Goal: Task Accomplishment & Management: Use online tool/utility

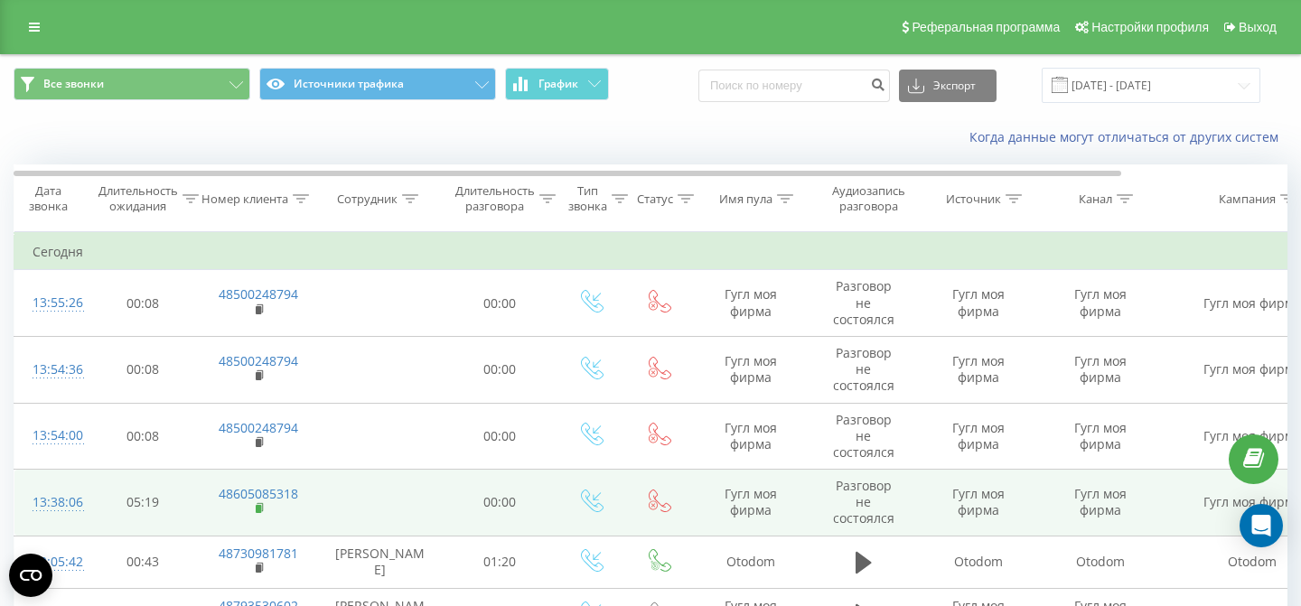
click at [261, 511] on icon at bounding box center [260, 507] width 6 height 8
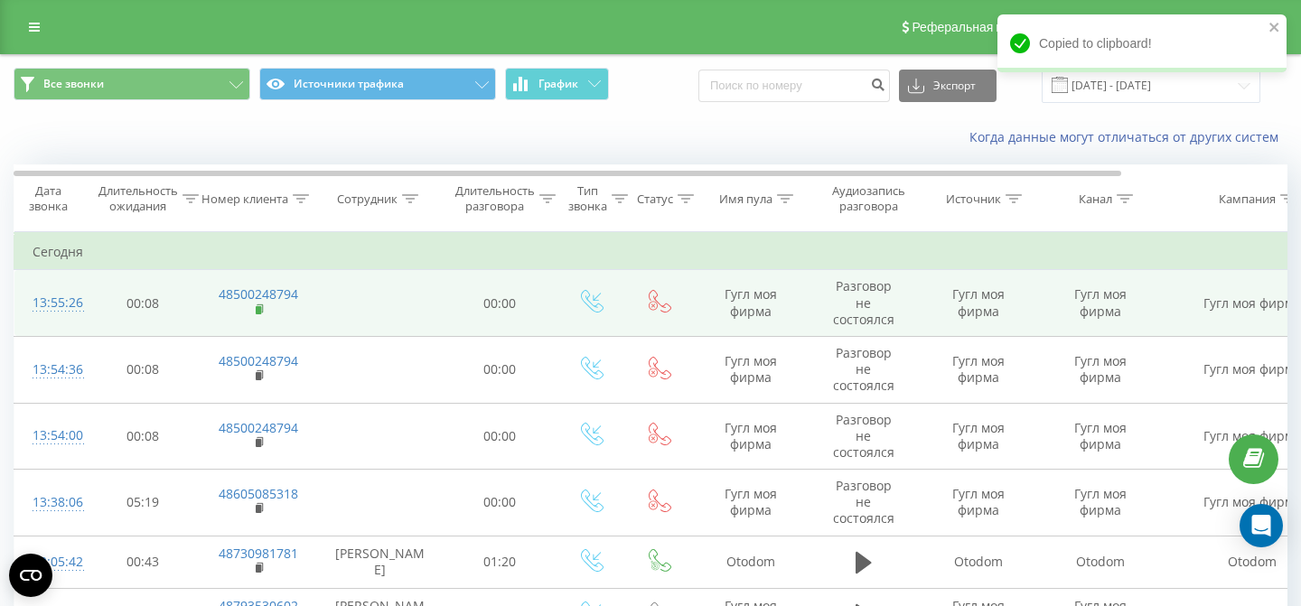
click at [259, 312] on rect at bounding box center [258, 310] width 5 height 8
click at [257, 314] on rect at bounding box center [258, 310] width 5 height 8
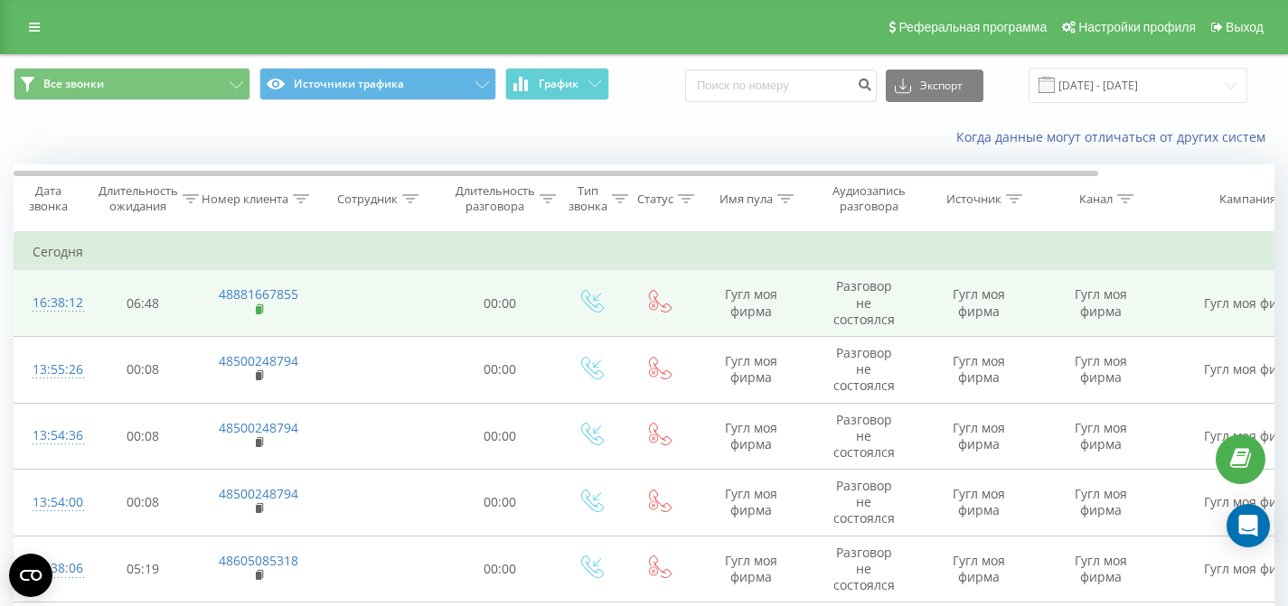
click at [260, 314] on icon at bounding box center [261, 310] width 10 height 13
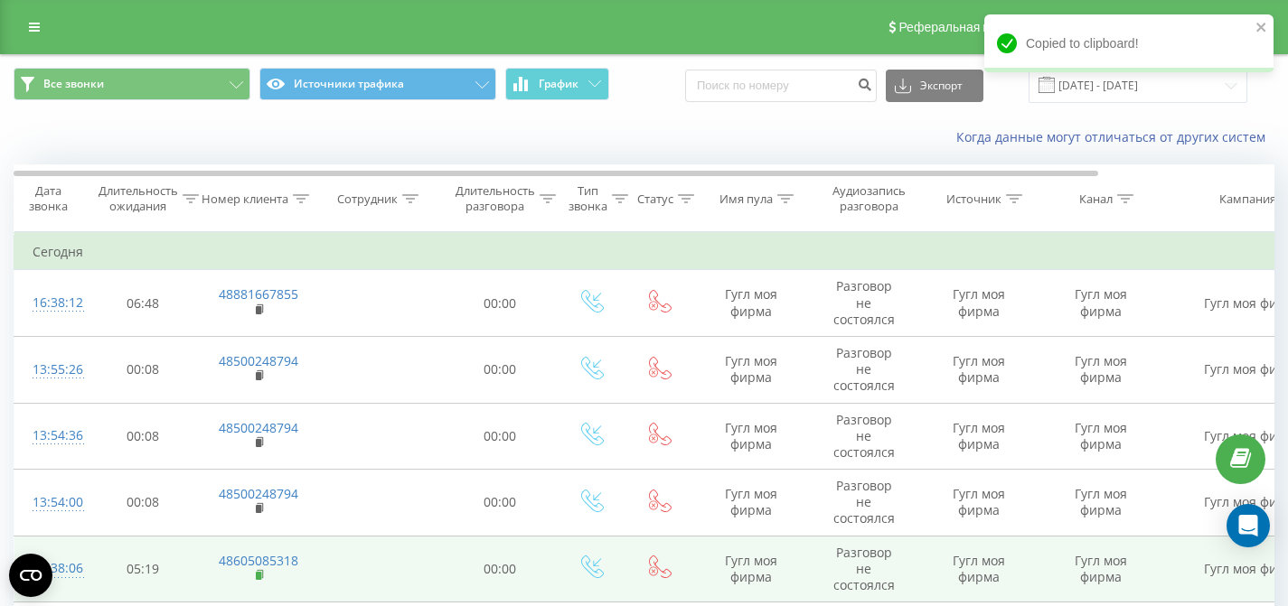
click at [257, 571] on icon at bounding box center [261, 575] width 10 height 13
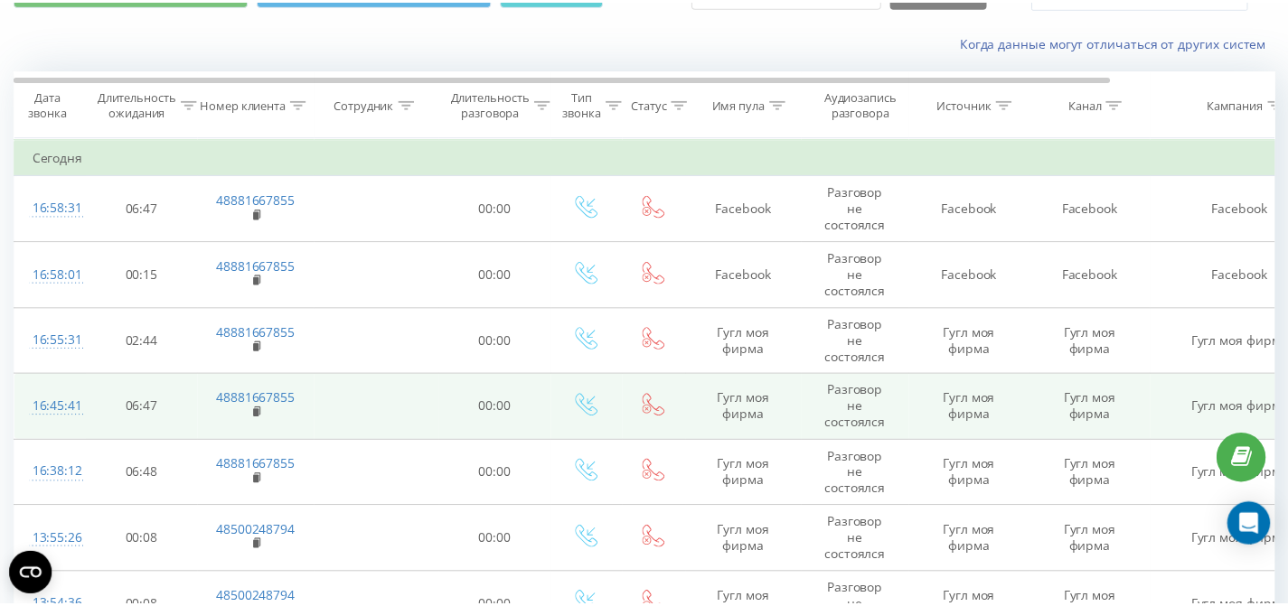
scroll to position [97, 0]
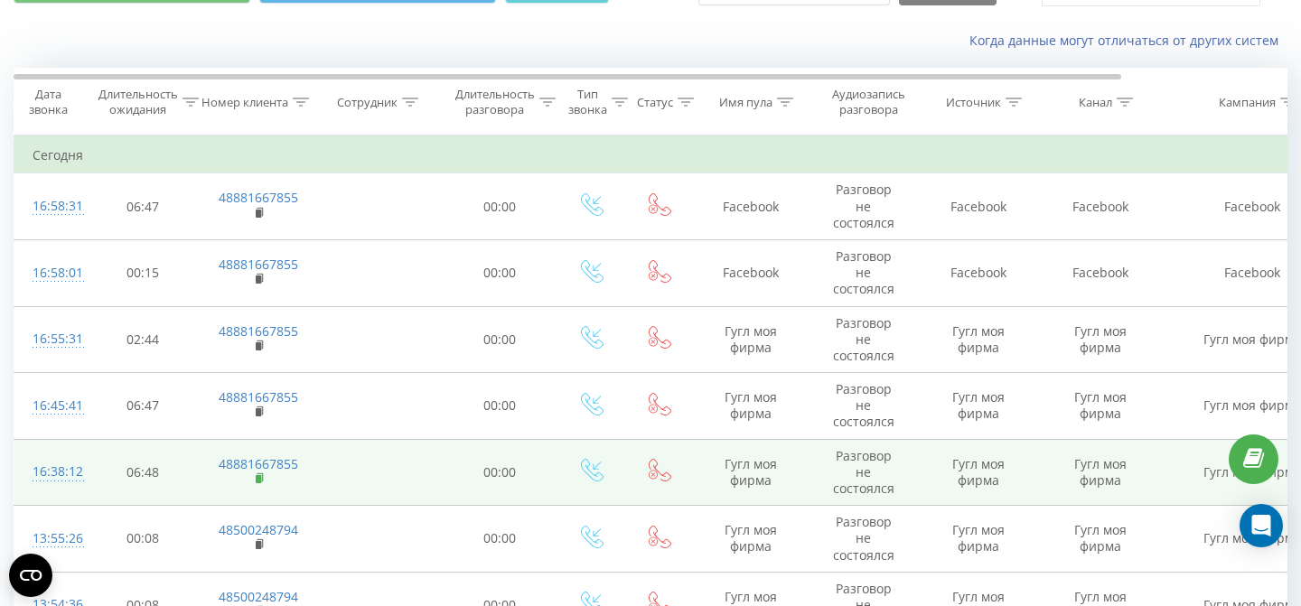
click at [258, 480] on rect at bounding box center [258, 479] width 5 height 8
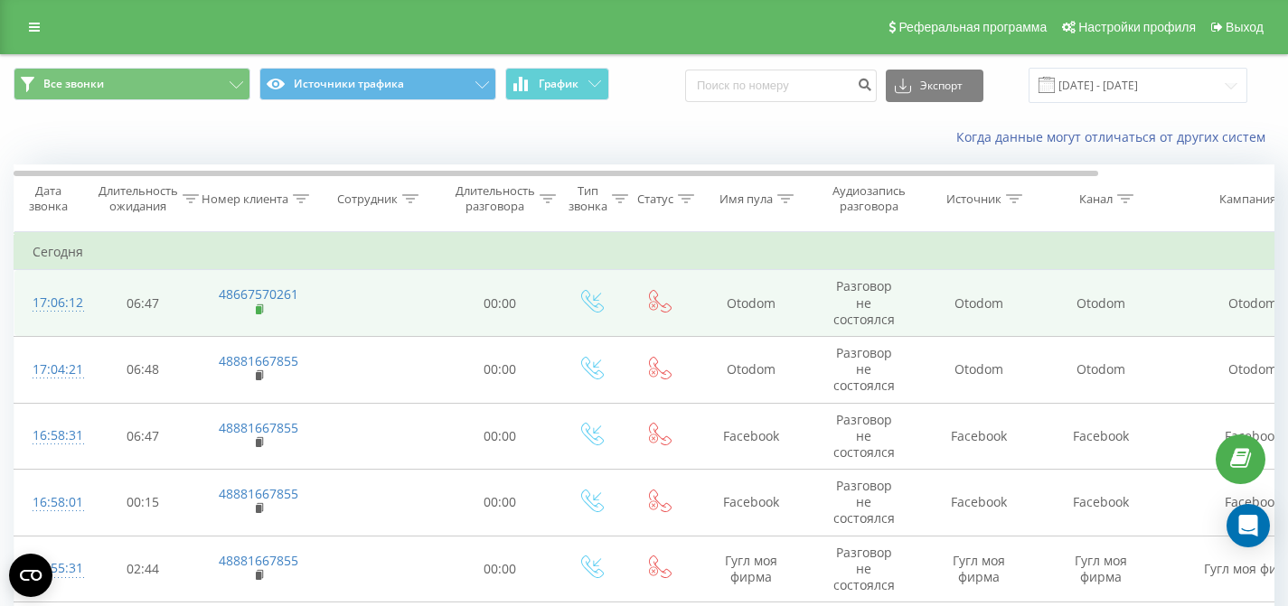
click at [261, 308] on icon at bounding box center [261, 310] width 10 height 13
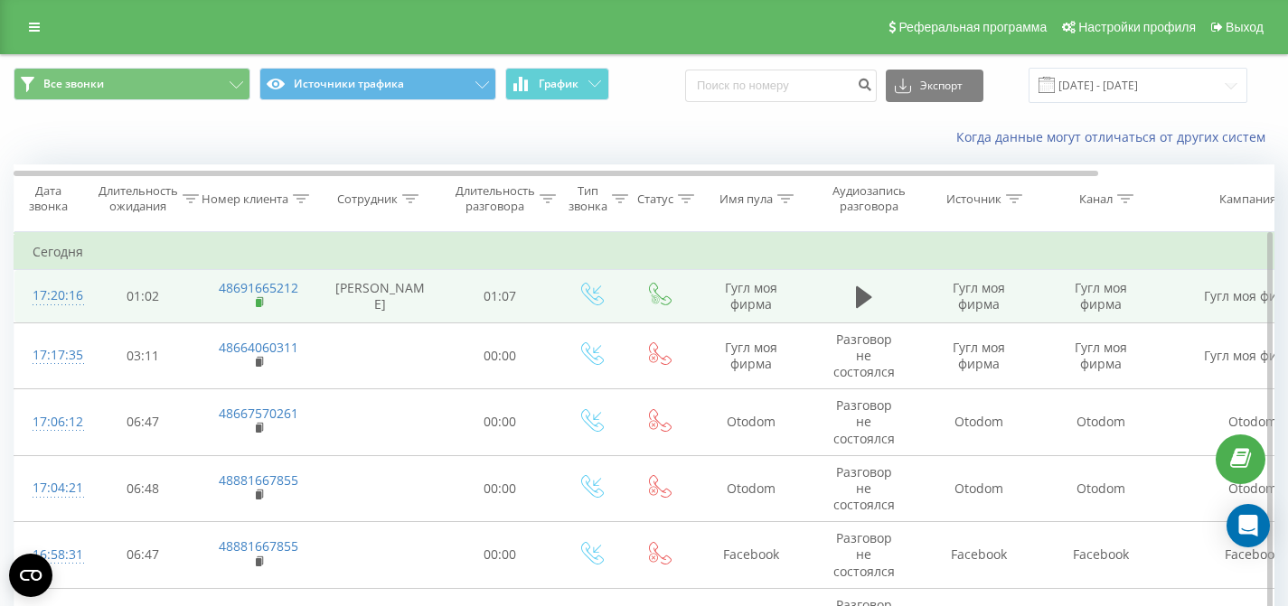
click at [260, 307] on rect at bounding box center [258, 303] width 5 height 8
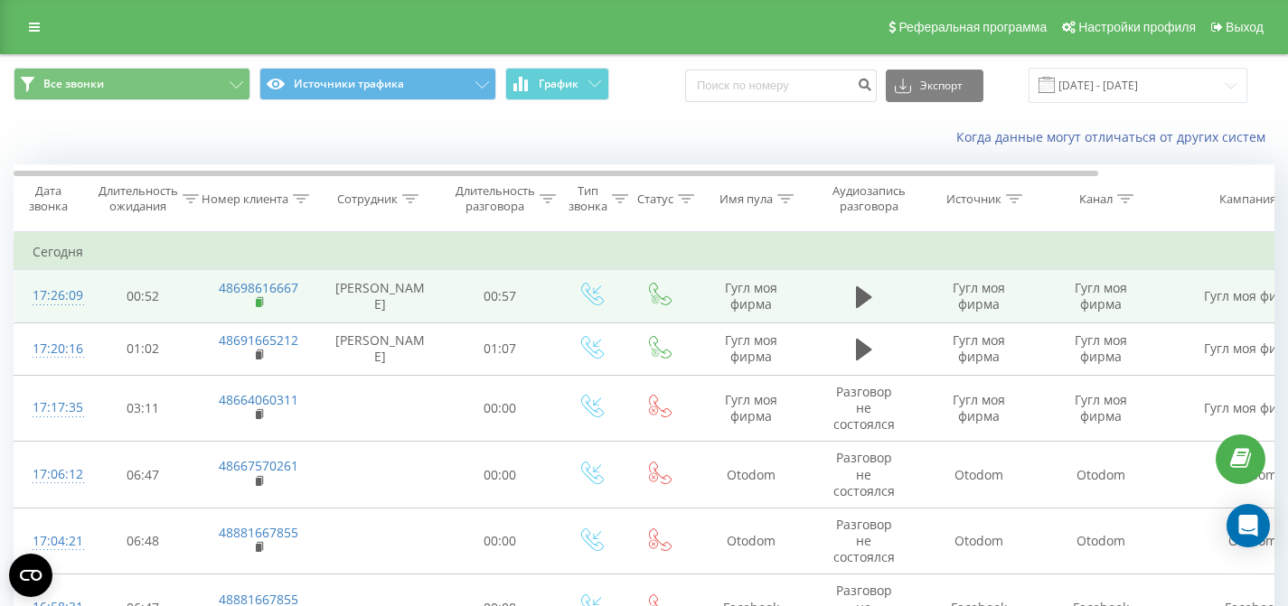
click at [258, 307] on rect at bounding box center [258, 303] width 5 height 8
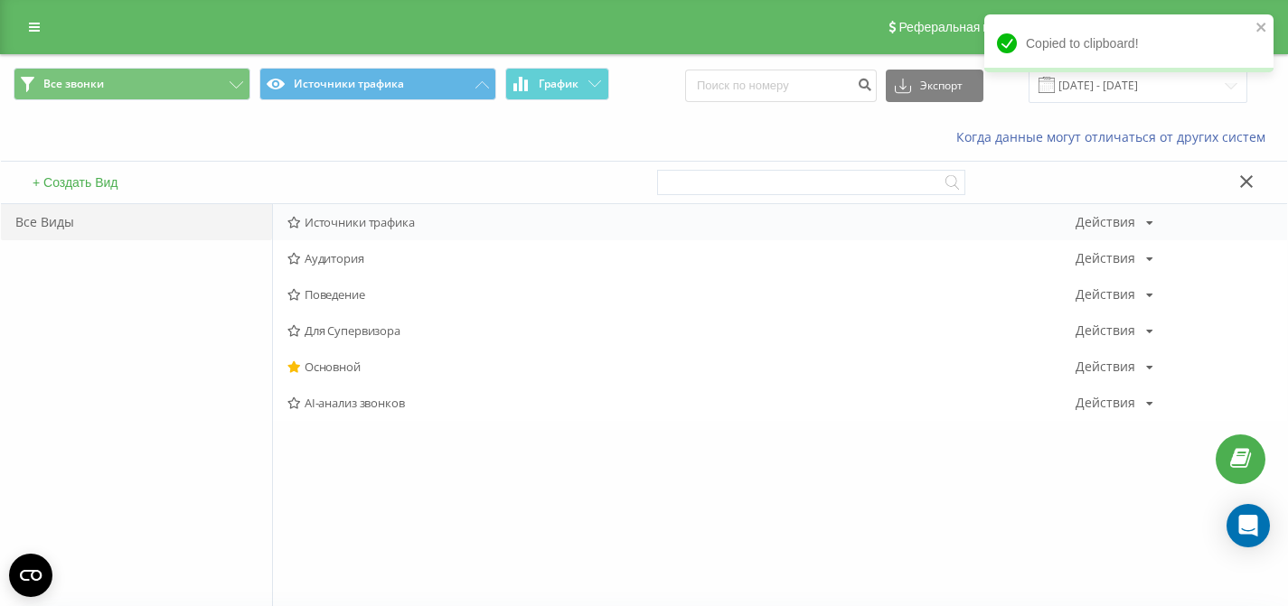
click at [333, 223] on span "Источники трафика" at bounding box center [681, 222] width 788 height 13
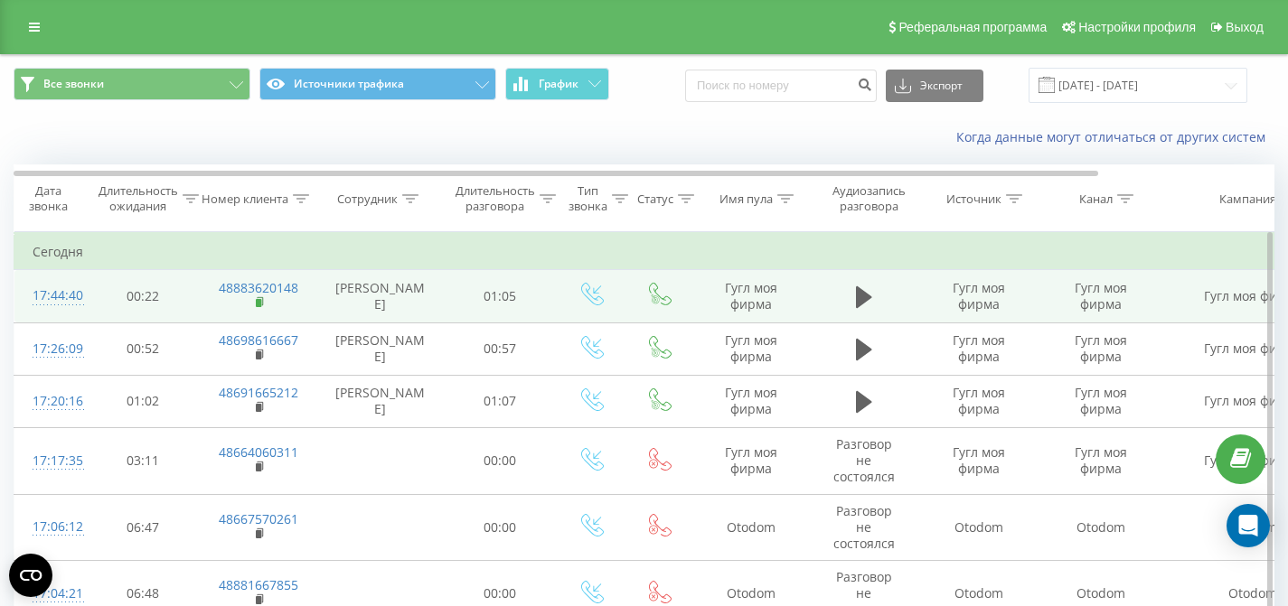
click at [258, 307] on rect at bounding box center [258, 303] width 5 height 8
